Goal: Check status

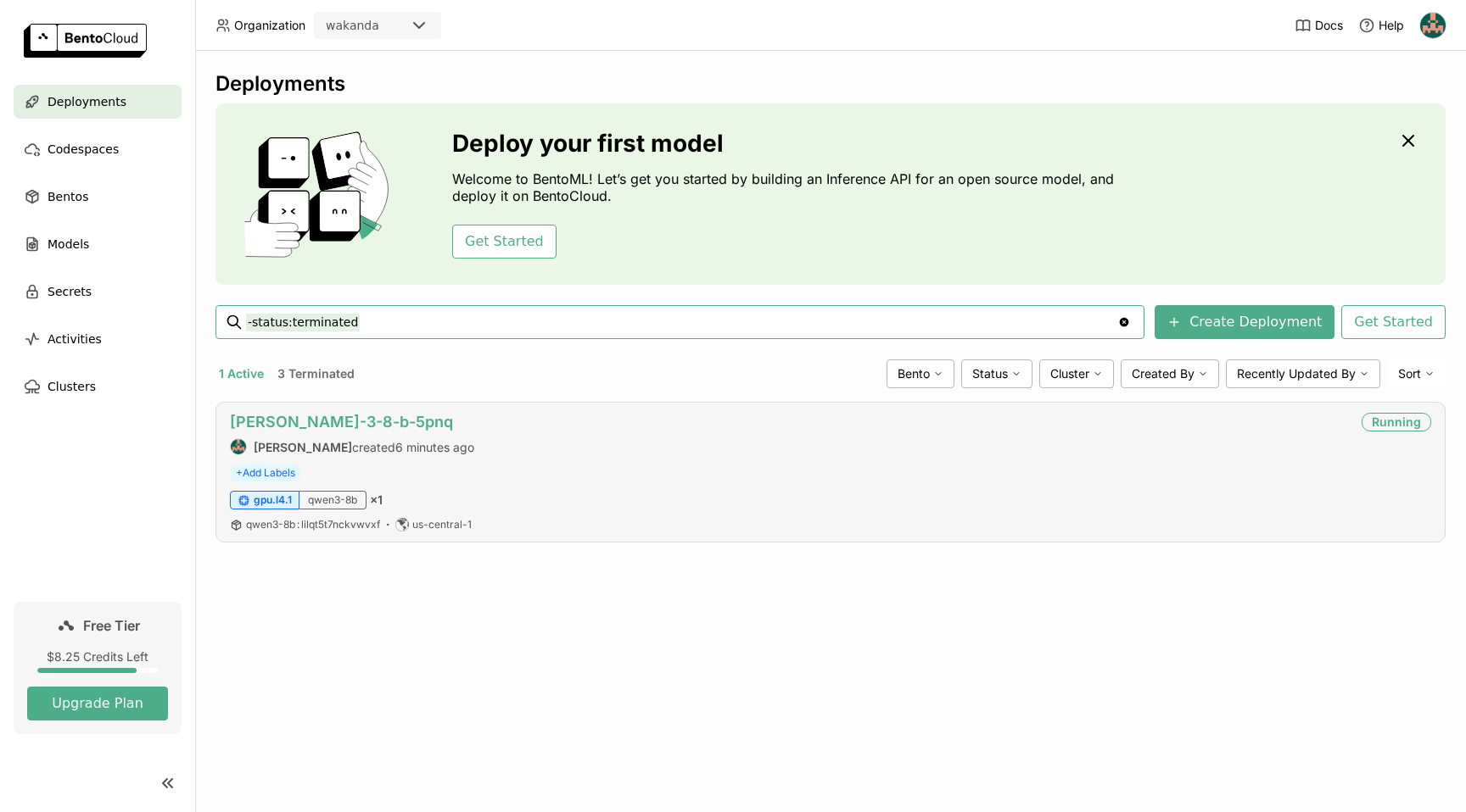
click at [309, 420] on link "[PERSON_NAME]-3-8-b-5pnq" at bounding box center [341, 421] width 223 height 18
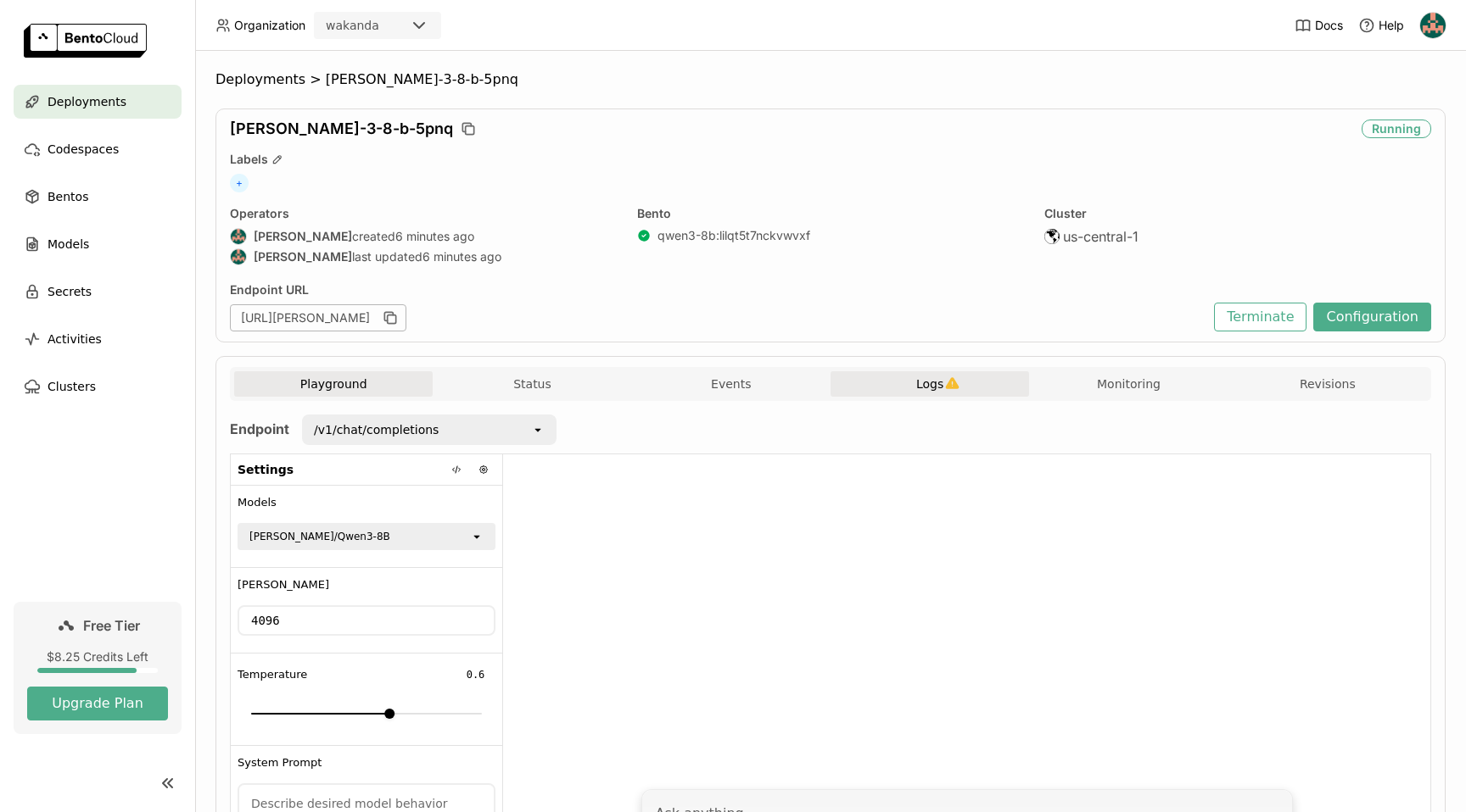
click at [916, 386] on span "Logs" at bounding box center [929, 384] width 27 height 15
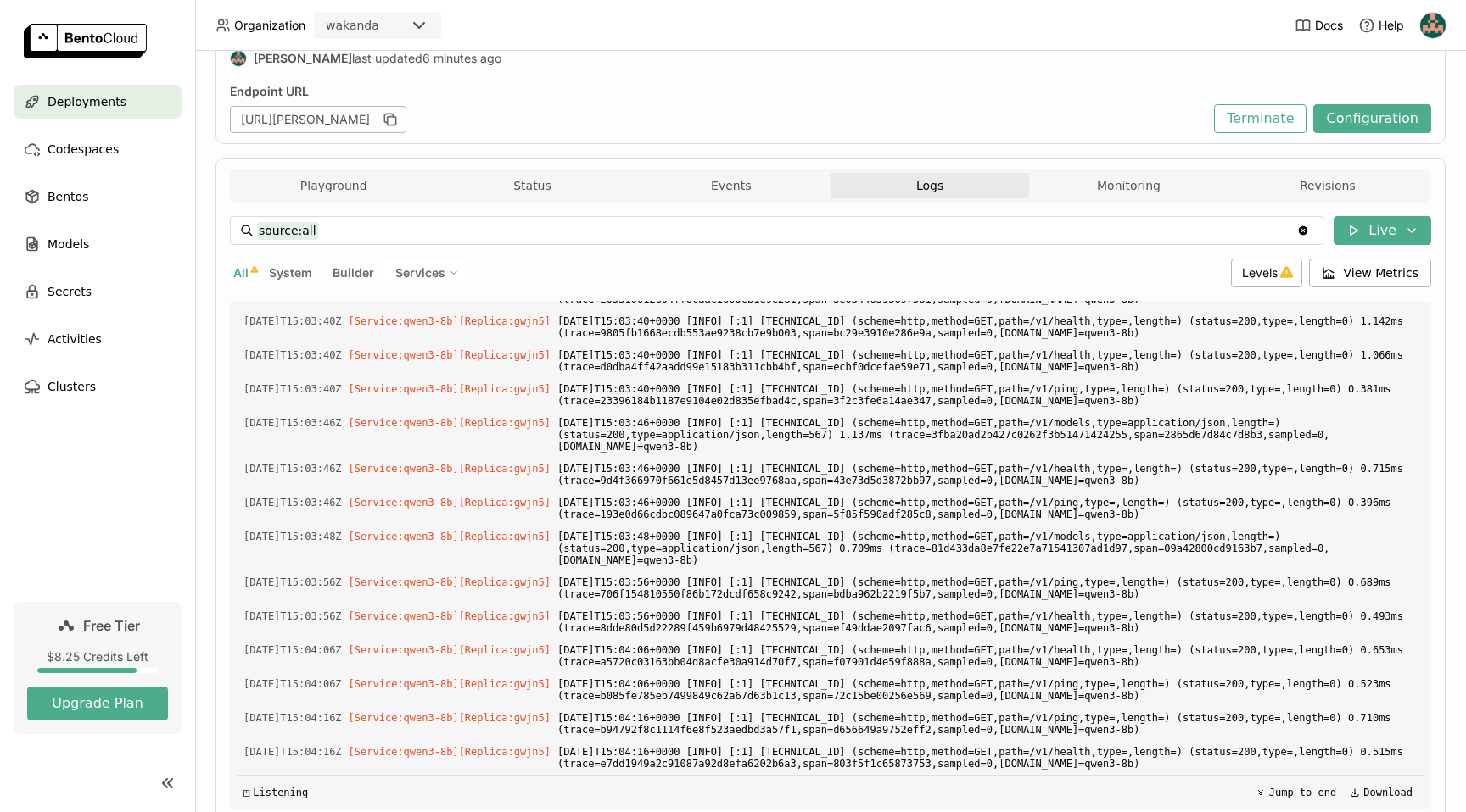
scroll to position [3391, 0]
click at [397, 120] on icon "button" at bounding box center [392, 121] width 9 height 9
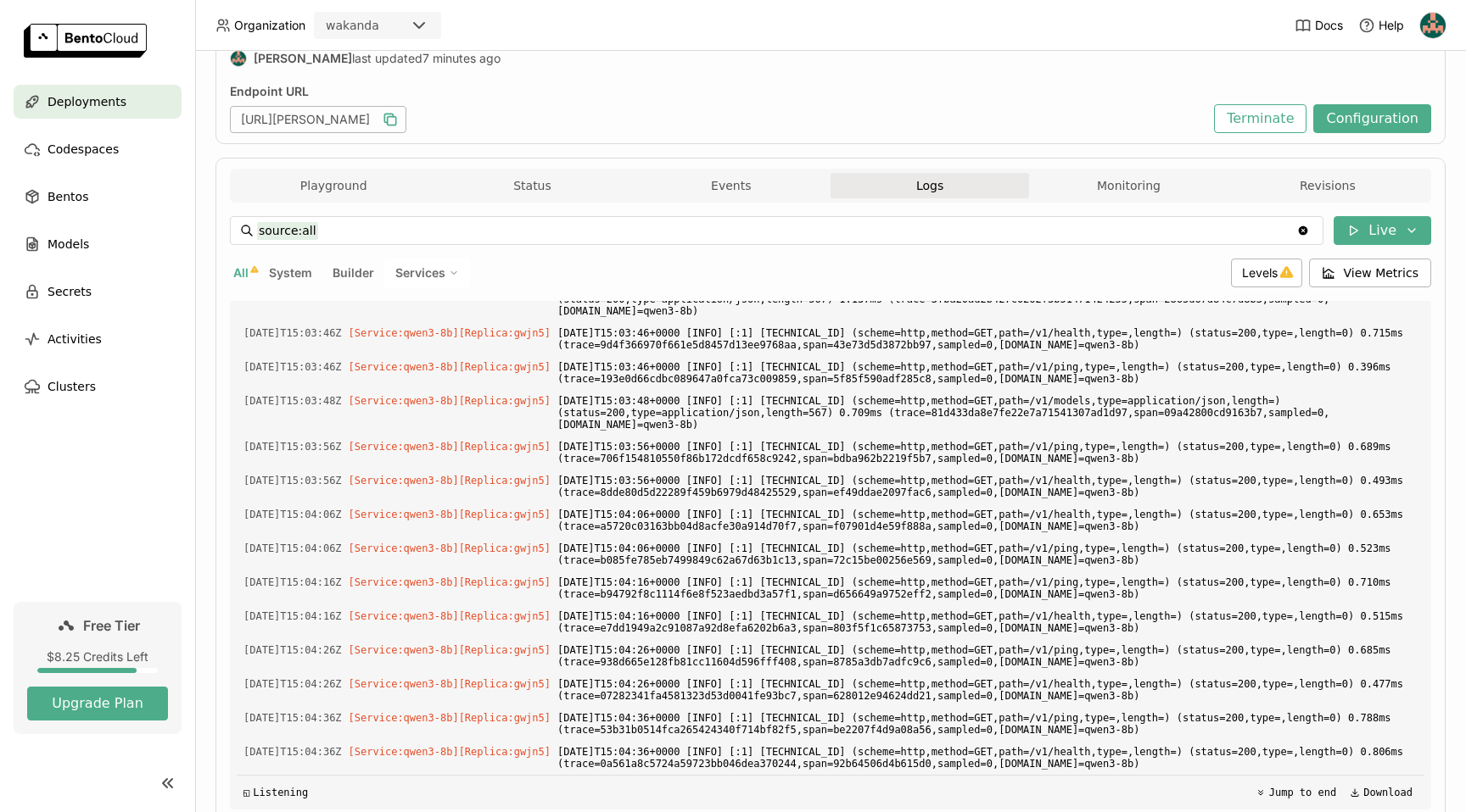
scroll to position [3526, 0]
click at [1110, 174] on button "Monitoring" at bounding box center [1128, 185] width 199 height 26
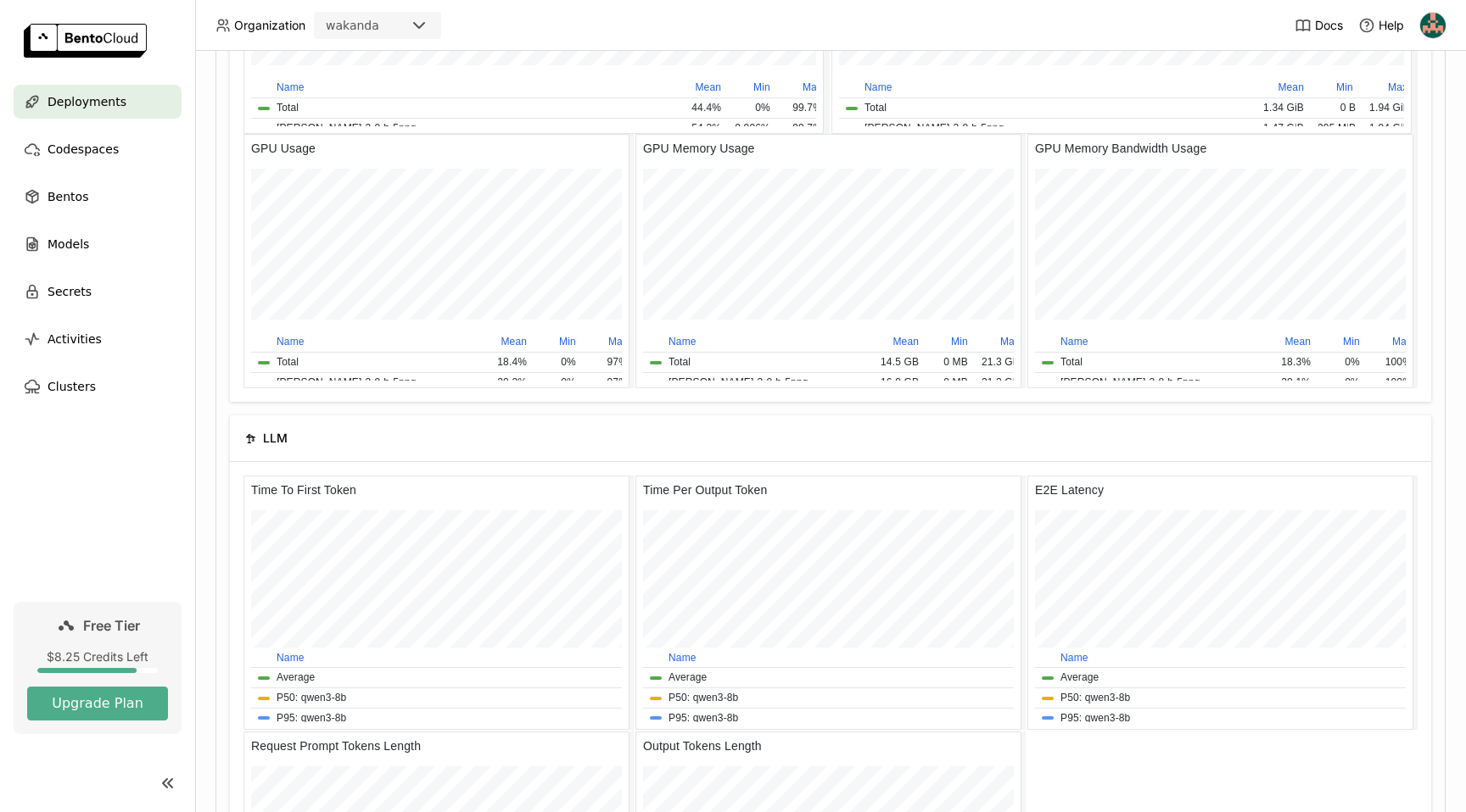
scroll to position [1757, 0]
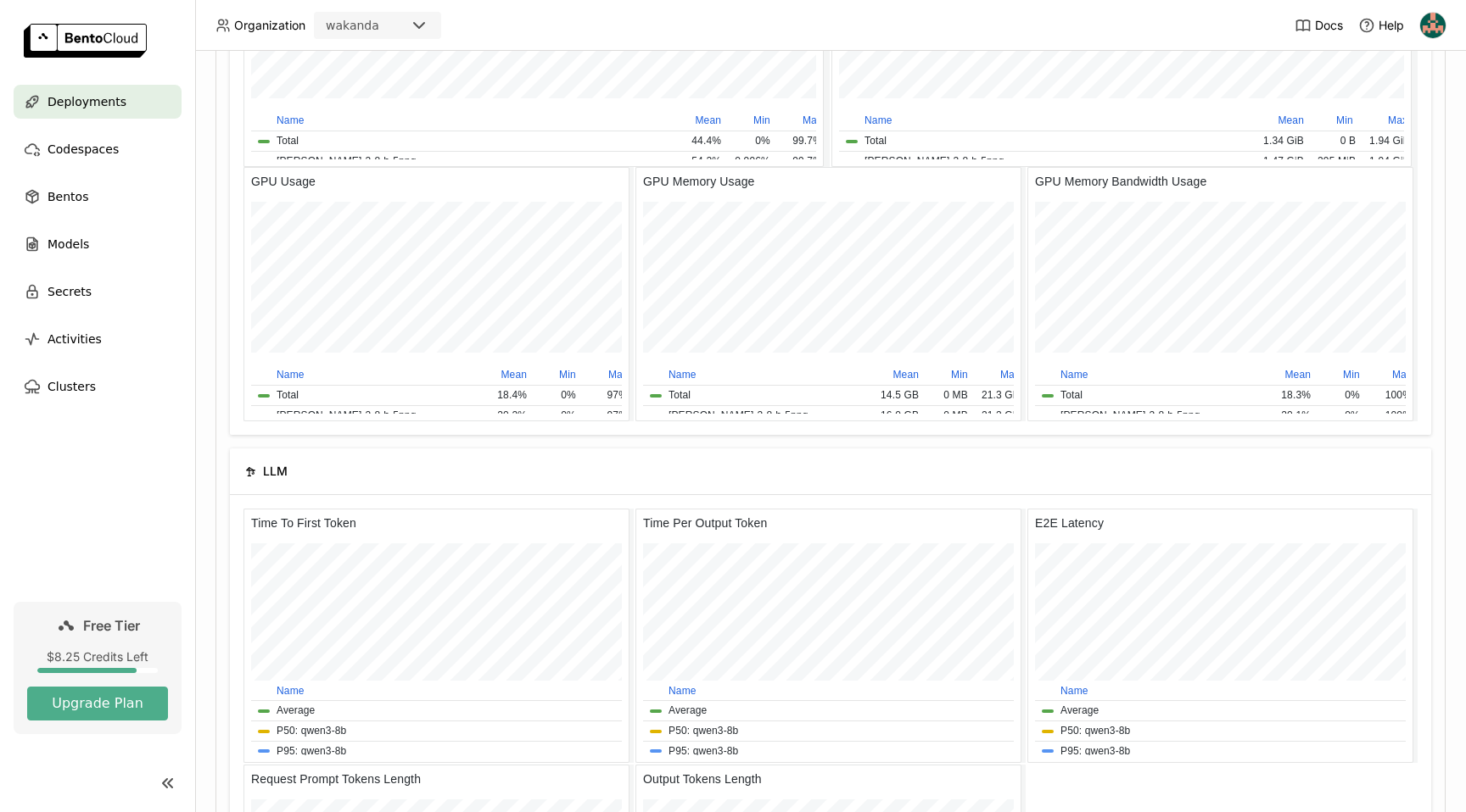
click at [908, 17] on header "Organization wakanda Docs Help" at bounding box center [733, 25] width 1466 height 51
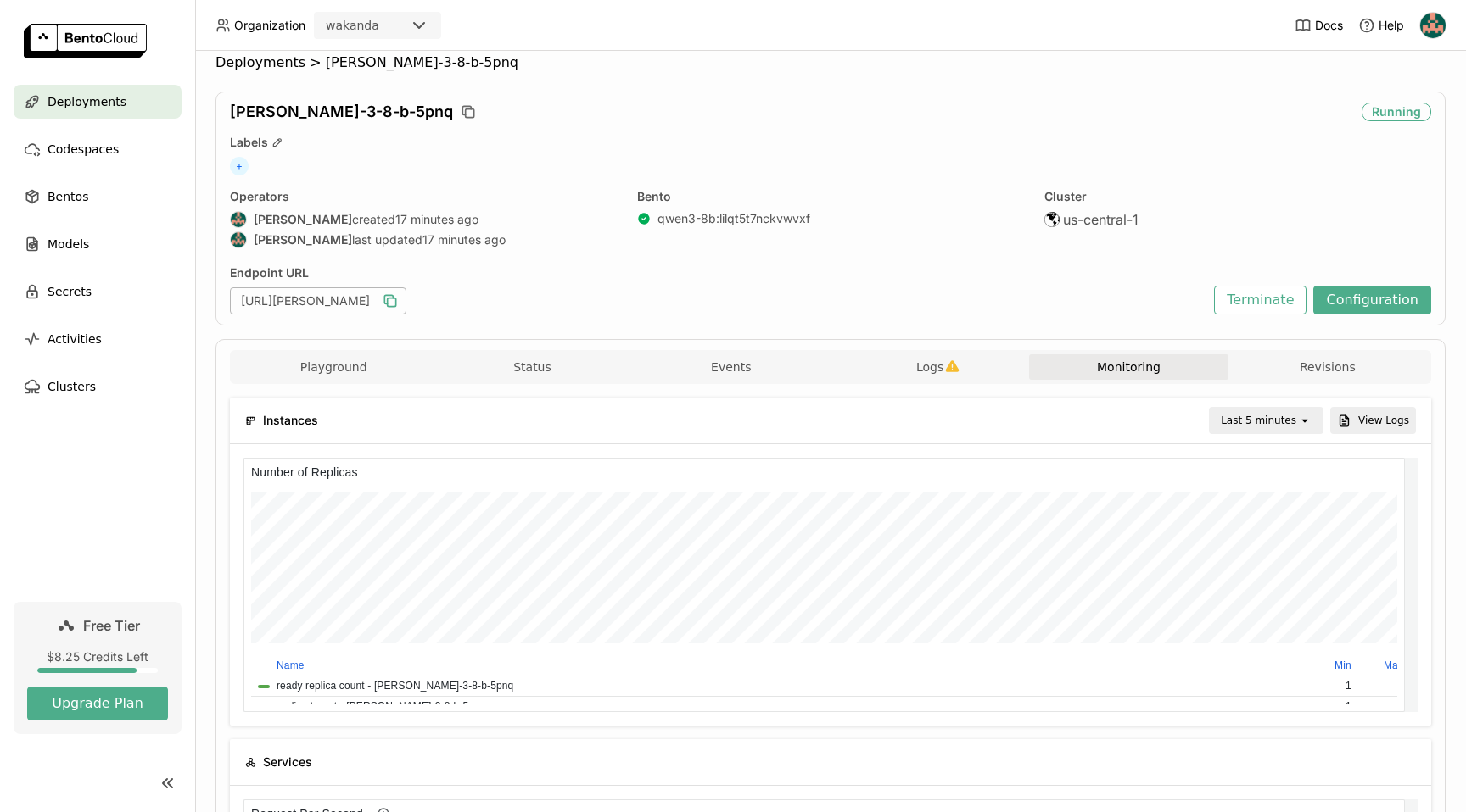
scroll to position [0, 0]
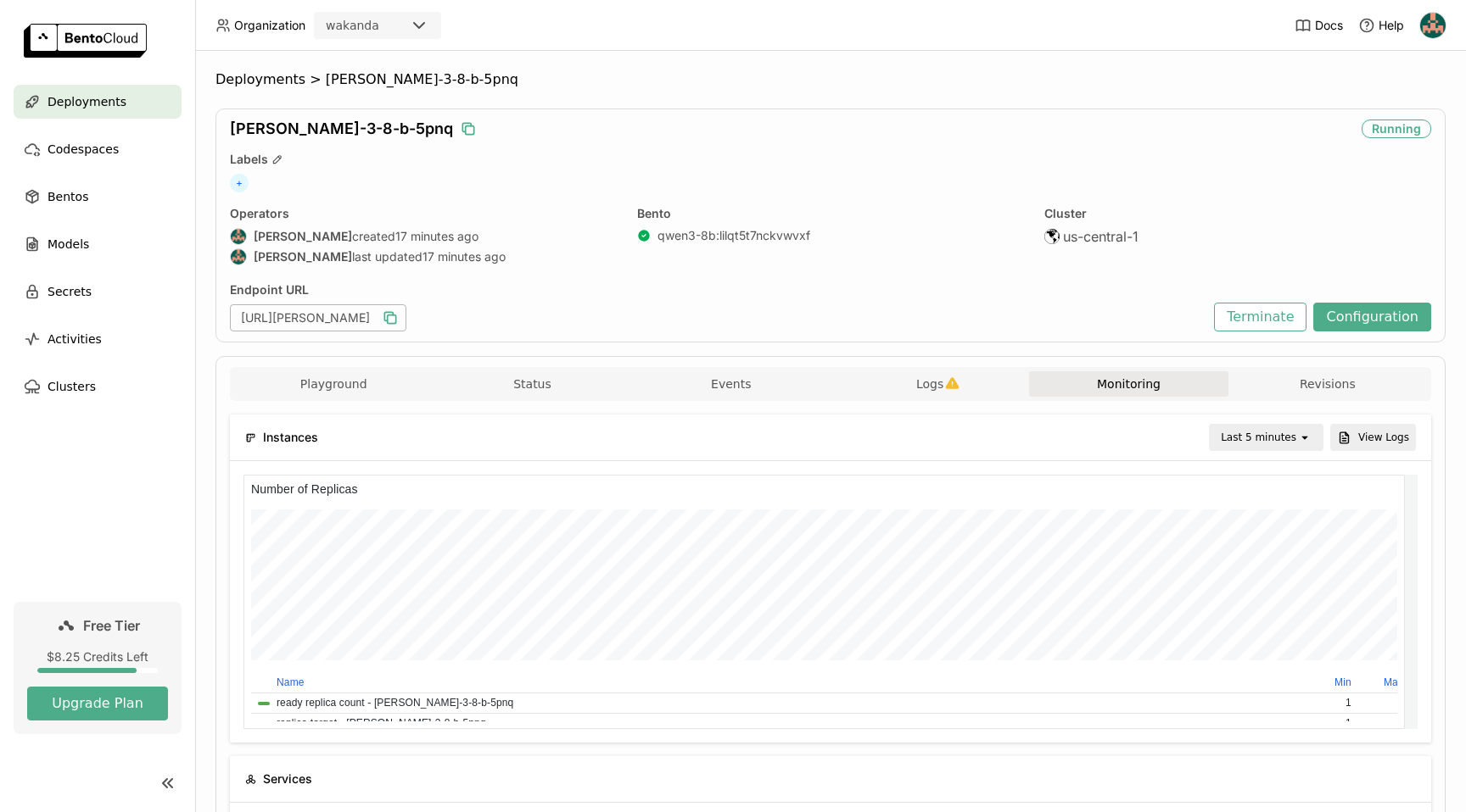
click at [466, 128] on icon "button" at bounding box center [469, 131] width 9 height 9
click at [460, 134] on icon "button" at bounding box center [469, 129] width 17 height 17
